Goal: Use online tool/utility: Use online tool/utility

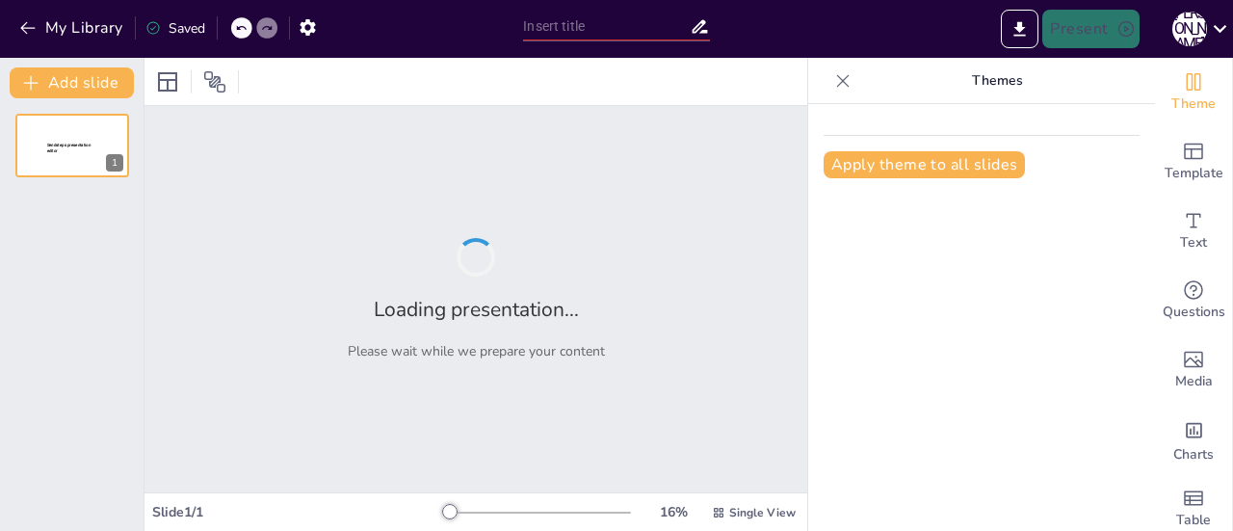
type input "Основи Державного Стандарту Дошкільної Освіти: Визначення та Поняття"
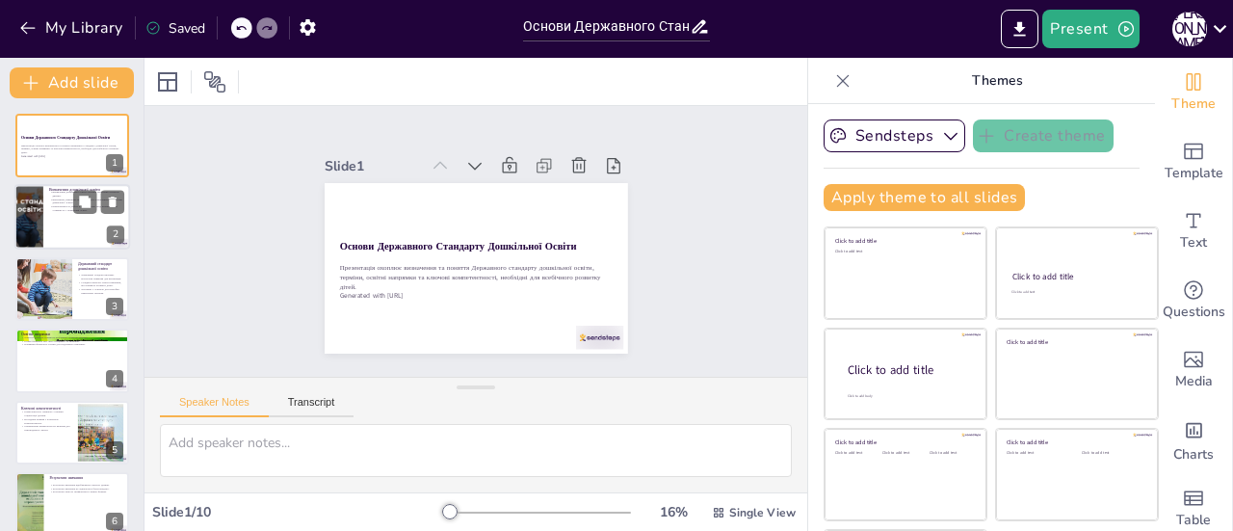
click at [50, 237] on div at bounding box center [72, 218] width 116 height 66
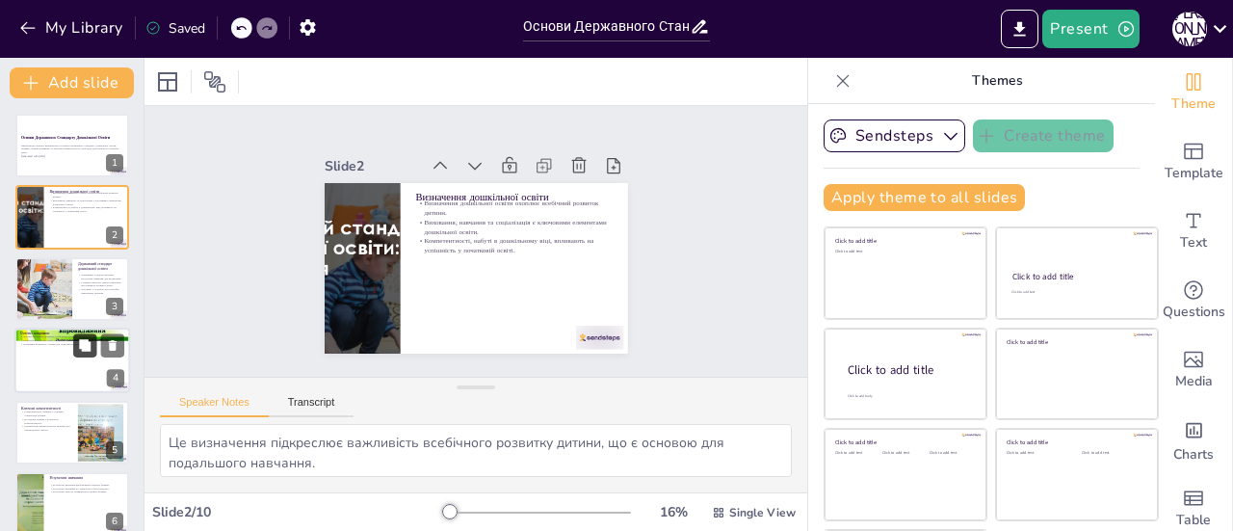
click at [78, 351] on icon at bounding box center [84, 345] width 13 height 13
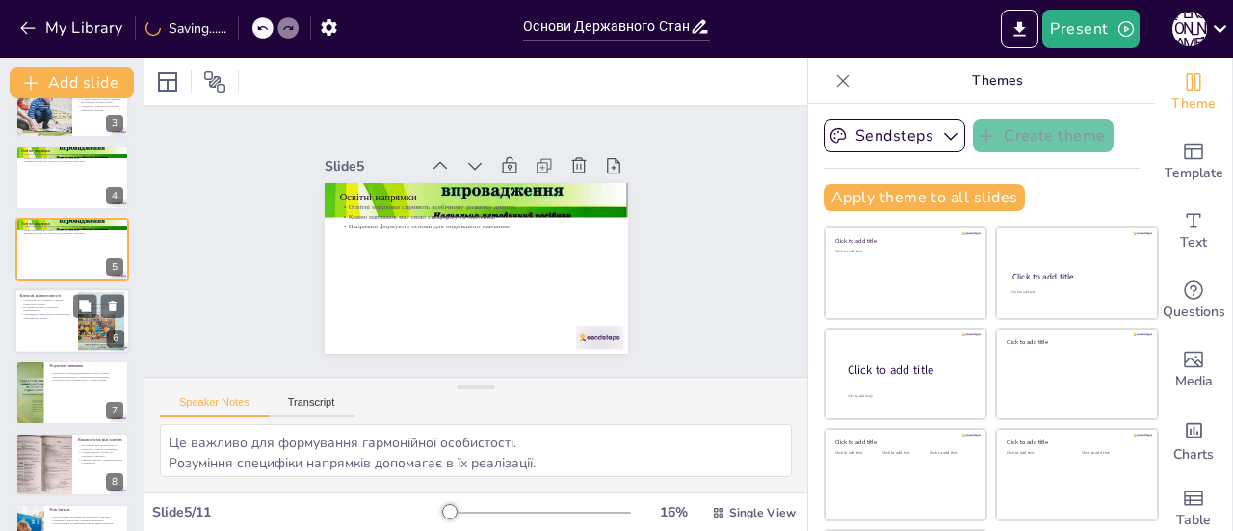
scroll to position [214, 0]
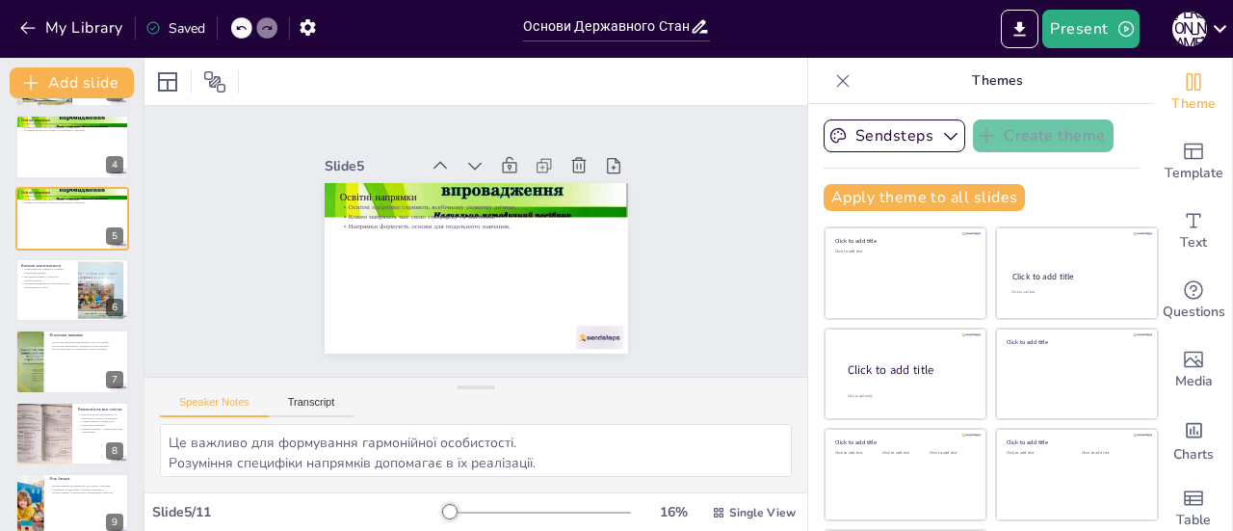
click at [29, 282] on p "Математичні компетентності важливі для повсякденного життя." at bounding box center [46, 285] width 51 height 7
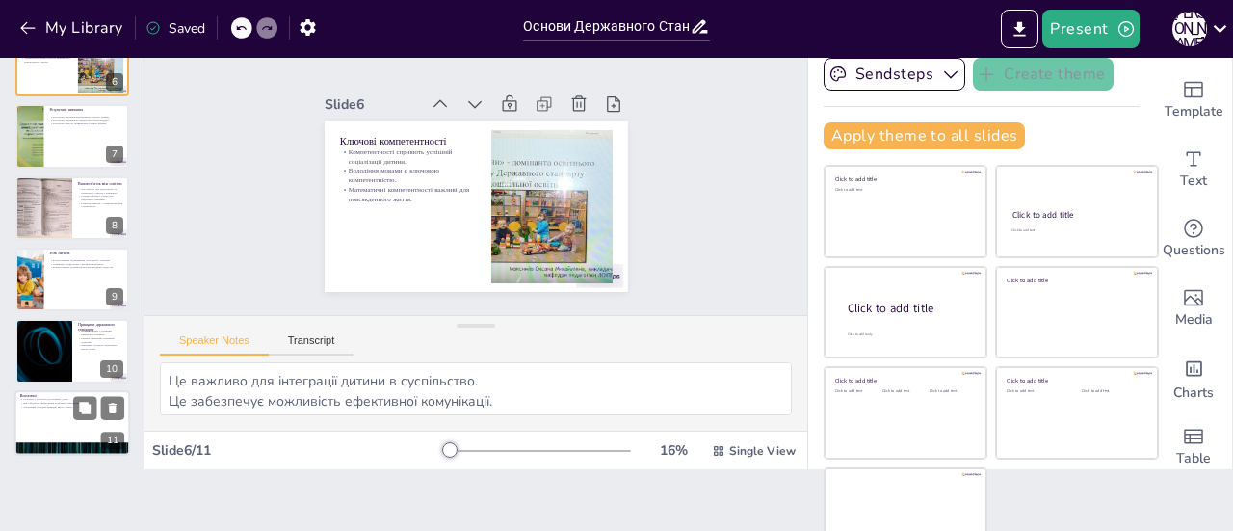
scroll to position [87, 0]
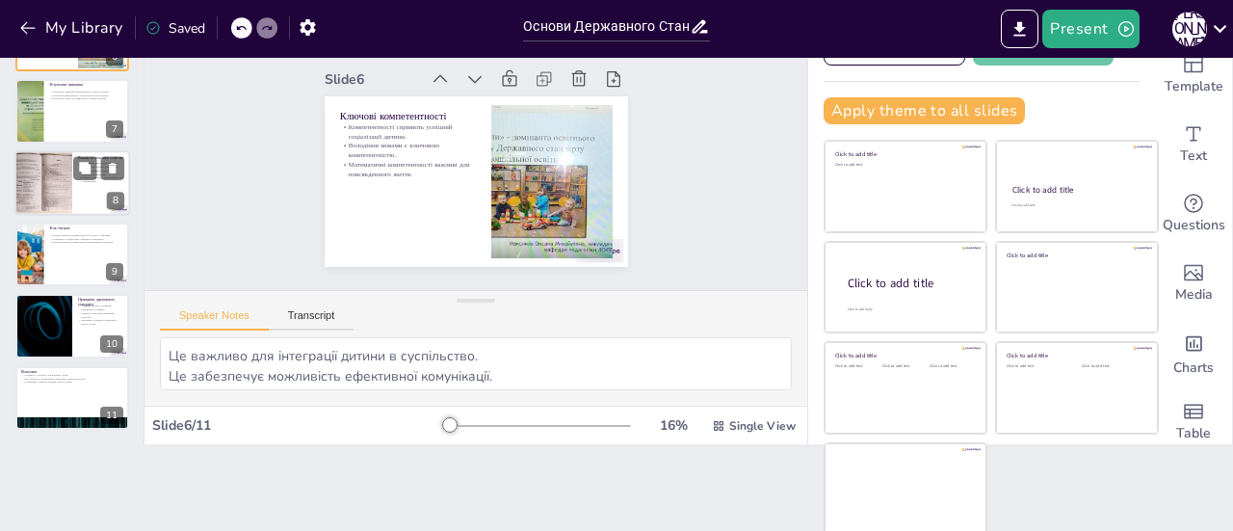
click at [50, 189] on div at bounding box center [43, 183] width 76 height 66
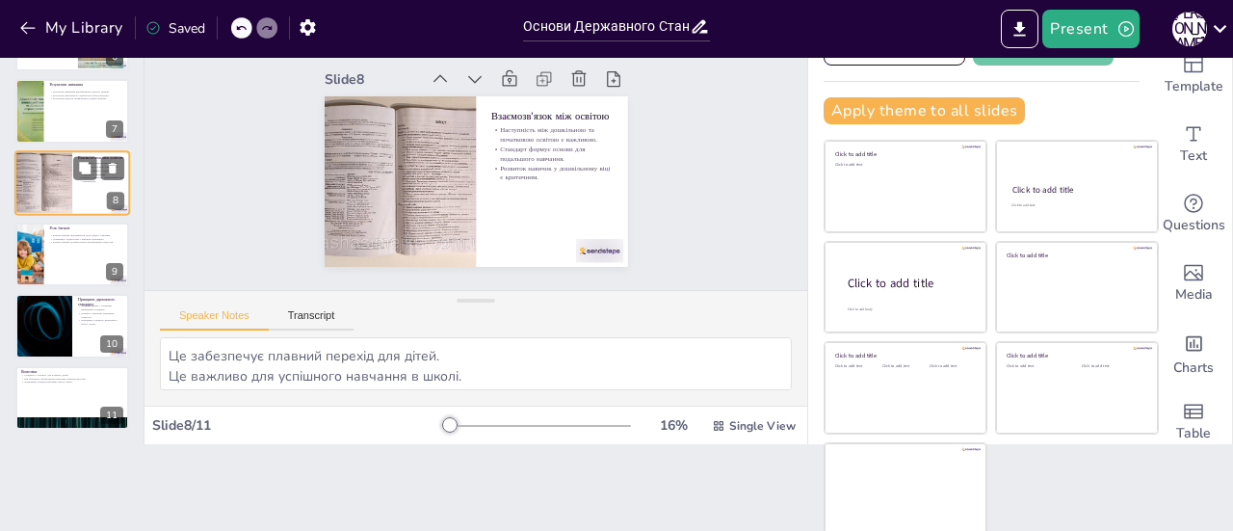
scroll to position [332, 0]
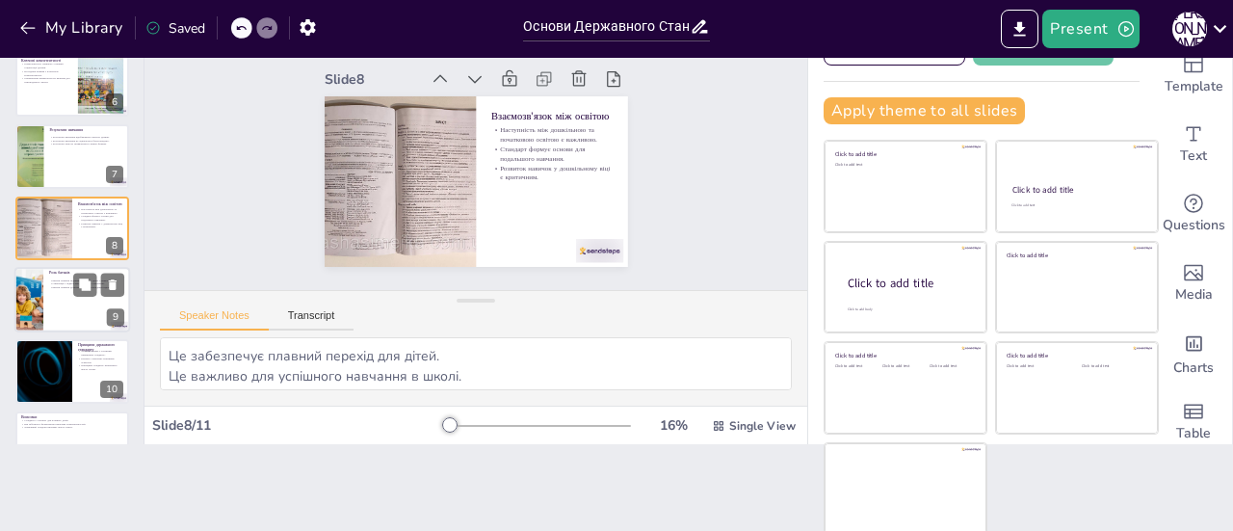
click at [39, 289] on div at bounding box center [29, 300] width 98 height 66
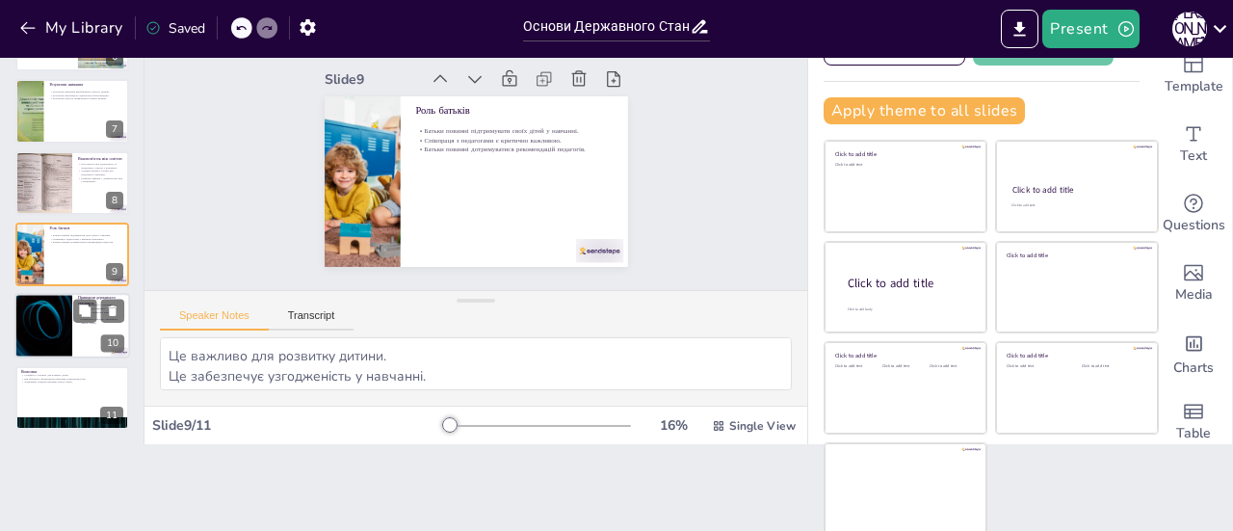
click at [42, 348] on div at bounding box center [44, 327] width 116 height 66
type textarea "Це забезпечує, щоб навчання було спрямоване на потреби дітей. Це забезпечує ком…"
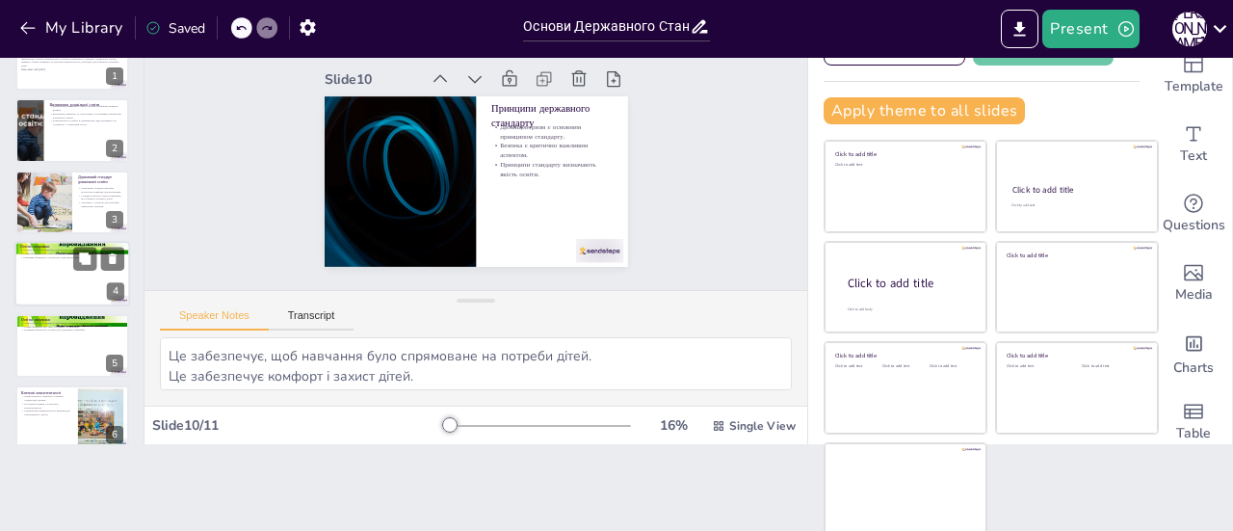
scroll to position [0, 0]
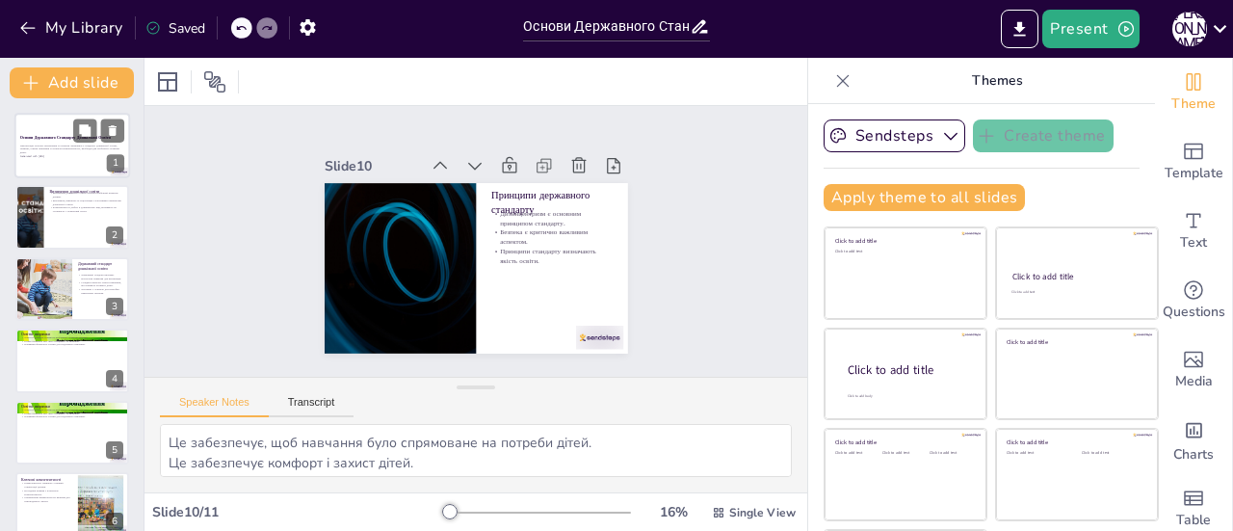
click at [47, 138] on strong "Основи Державного Стандарту Дошкільної Освіти" at bounding box center [65, 137] width 91 height 5
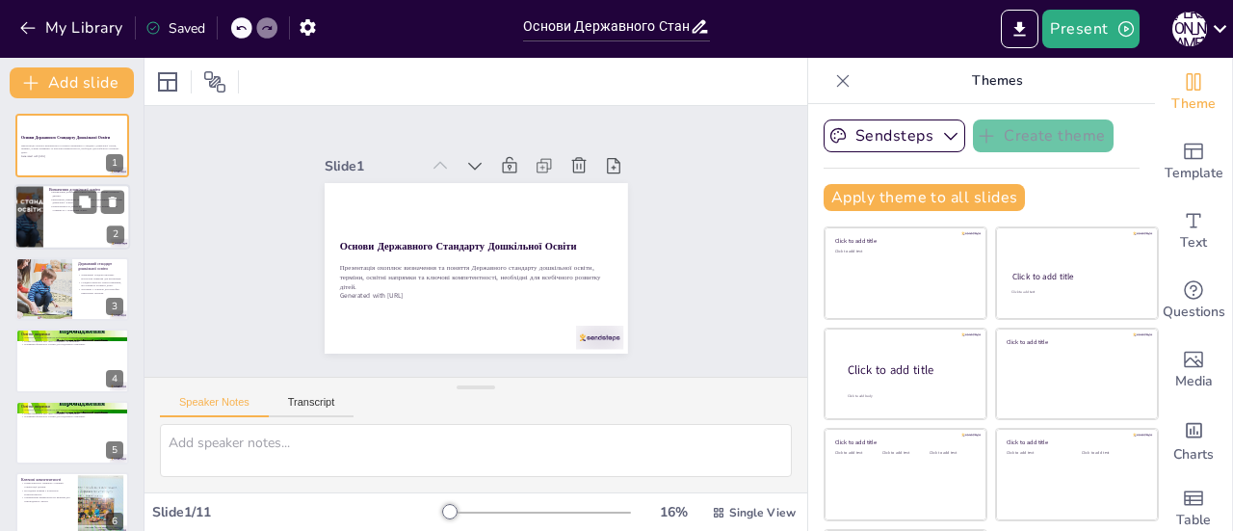
click at [61, 229] on div at bounding box center [72, 218] width 116 height 66
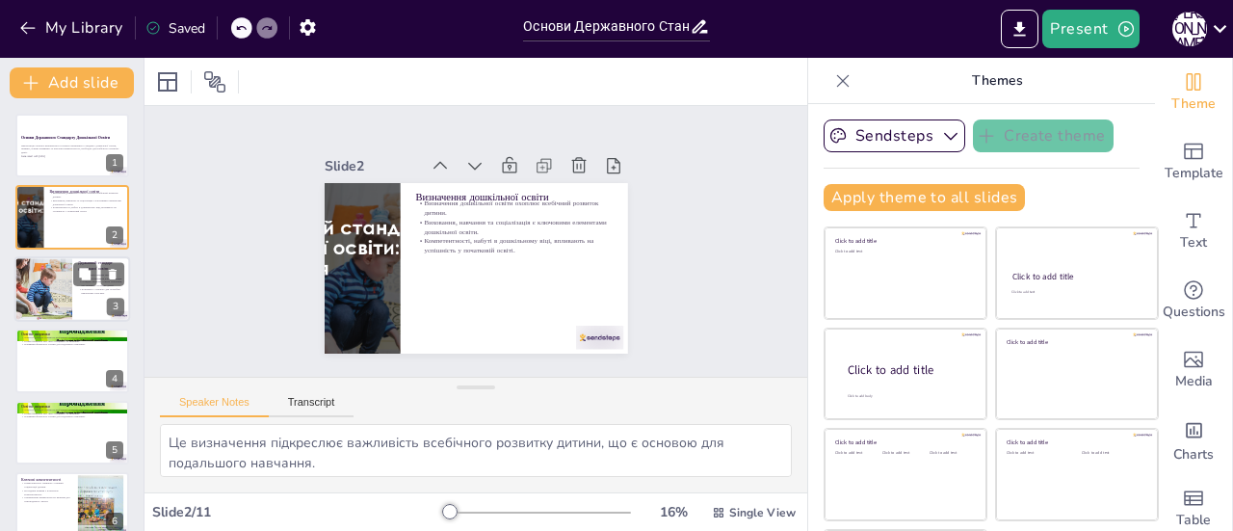
click at [44, 269] on div at bounding box center [42, 289] width 99 height 66
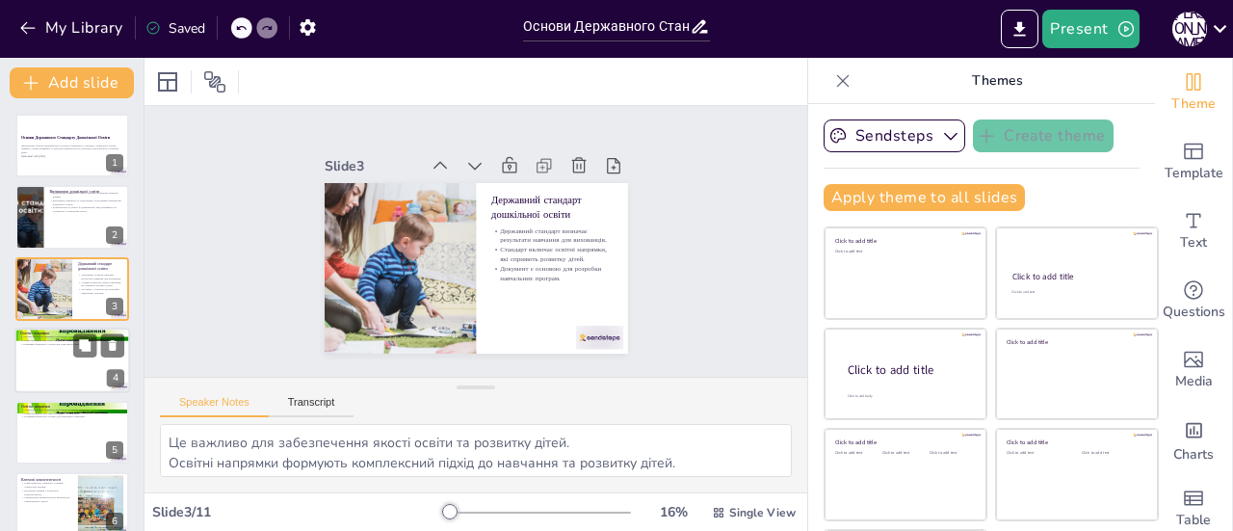
click at [39, 364] on div at bounding box center [72, 361] width 116 height 66
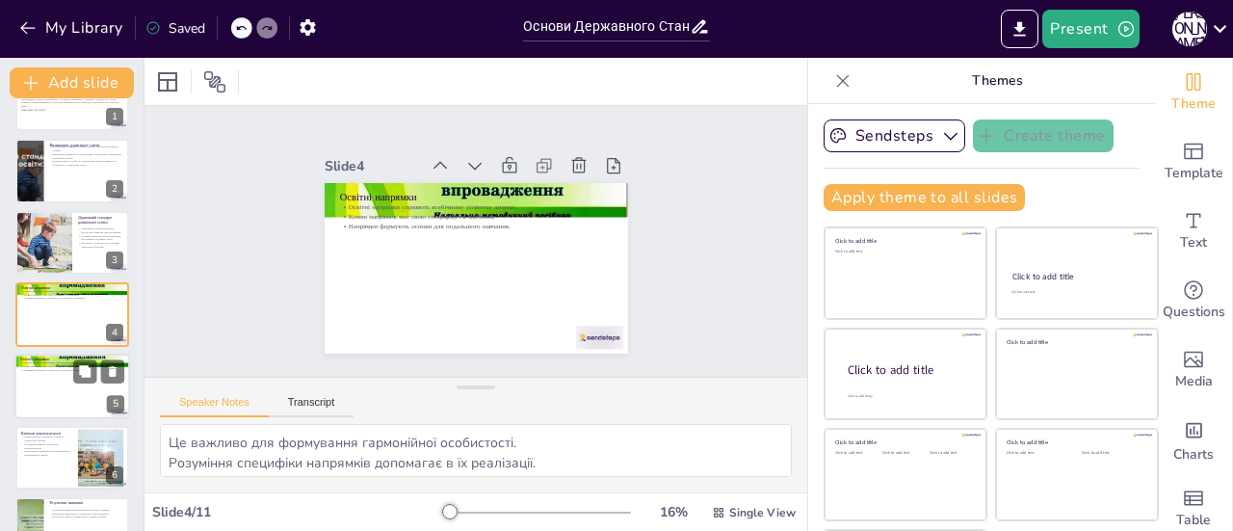
scroll to position [143, 0]
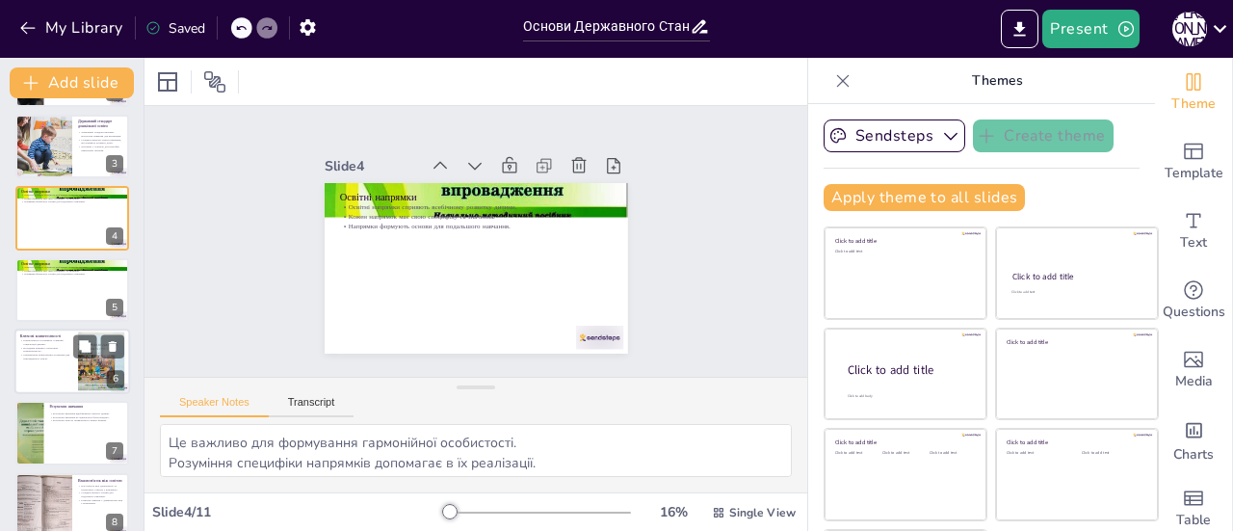
click at [63, 361] on div at bounding box center [72, 361] width 116 height 66
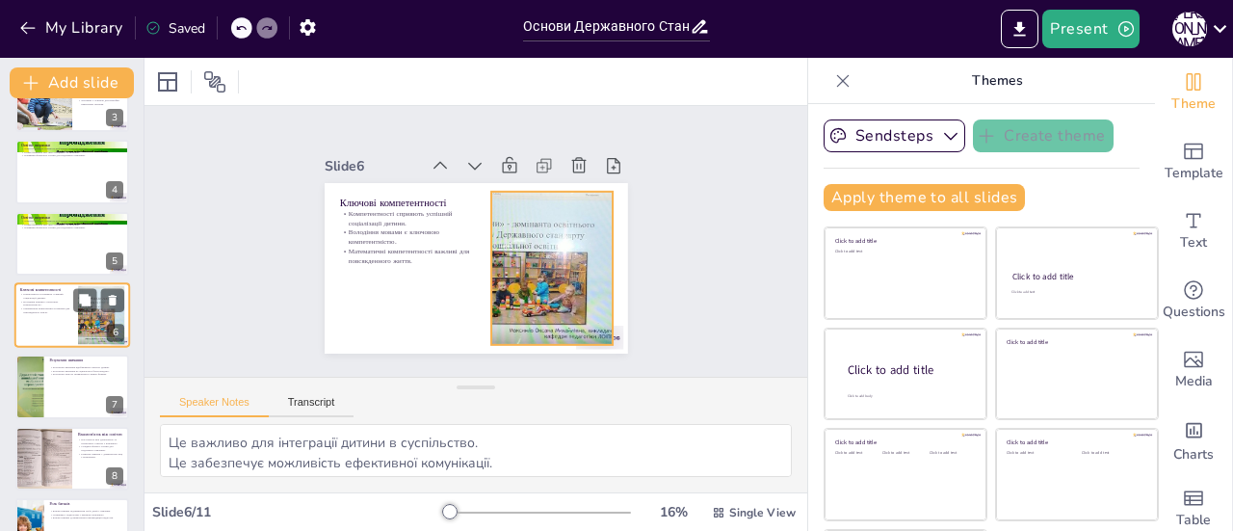
scroll to position [285, 0]
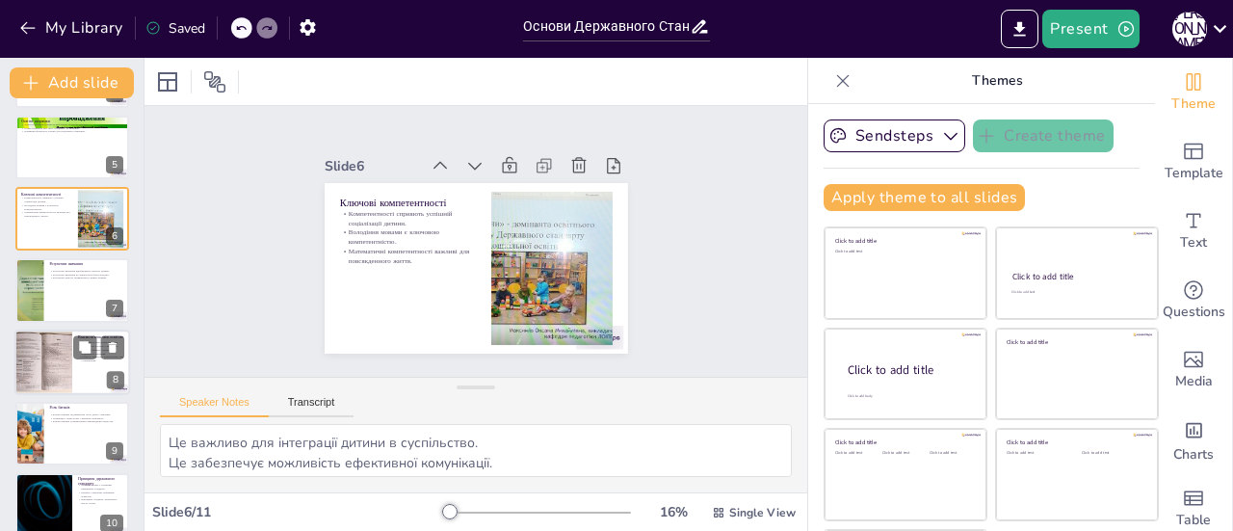
click at [96, 353] on button at bounding box center [84, 346] width 23 height 23
type textarea "Це забезпечує плавний перехід для дітей. Це важливо для успішного навчання в шк…"
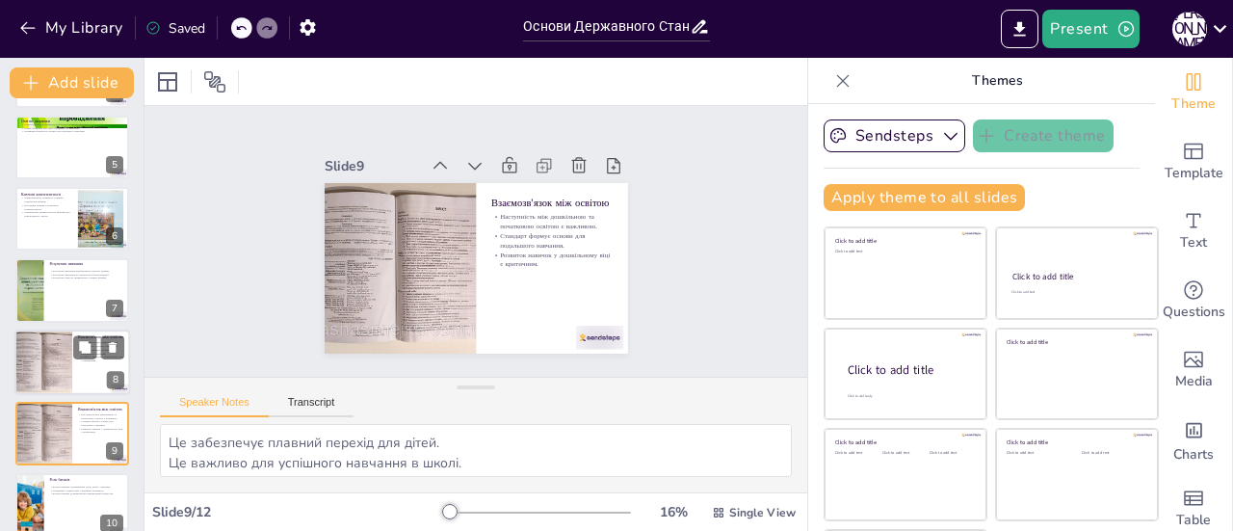
scroll to position [405, 0]
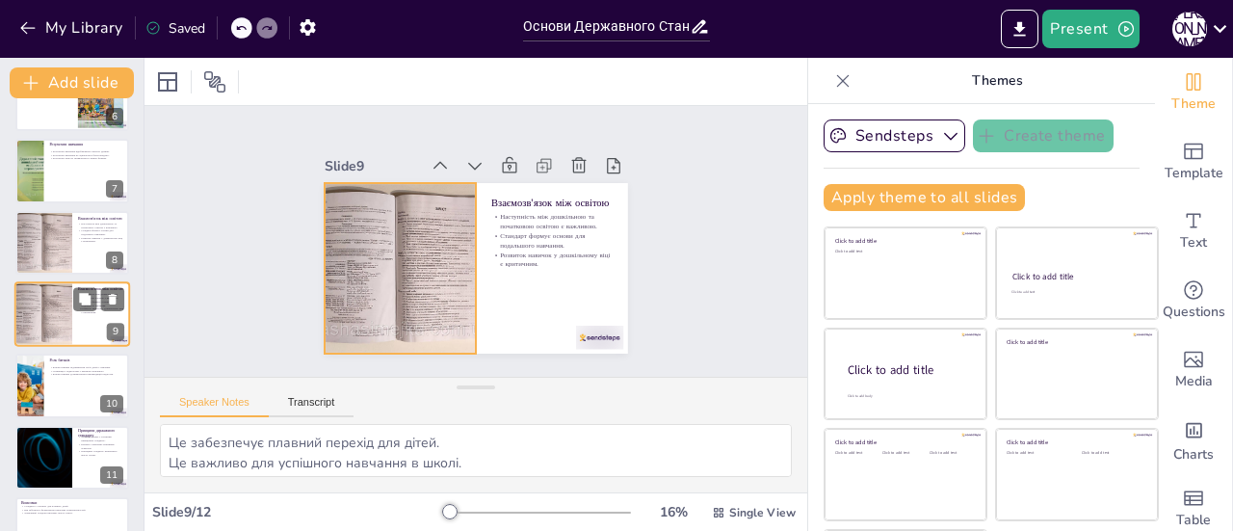
click at [63, 301] on div at bounding box center [43, 314] width 76 height 66
click at [333, 272] on div at bounding box center [400, 268] width 199 height 171
